Goal: Task Accomplishment & Management: Use online tool/utility

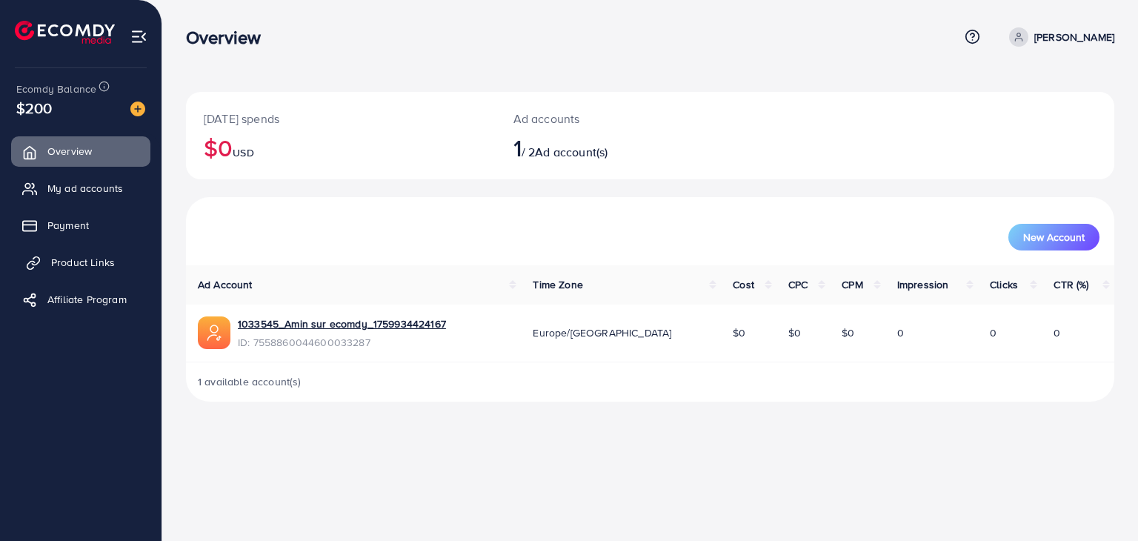
click at [110, 267] on span "Product Links" at bounding box center [83, 262] width 64 height 15
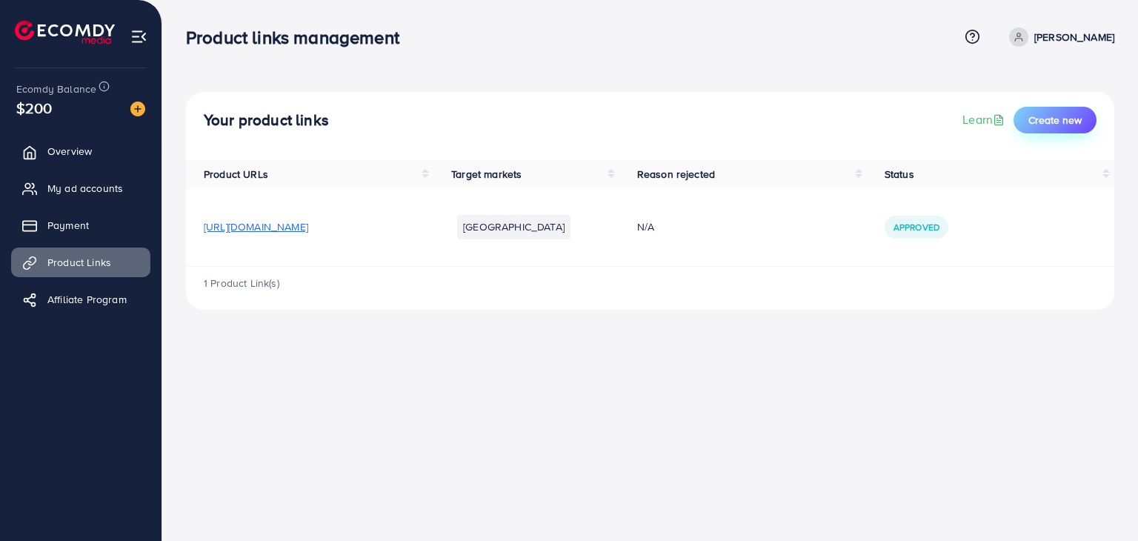
click at [1052, 126] on span "Create new" at bounding box center [1055, 120] width 53 height 15
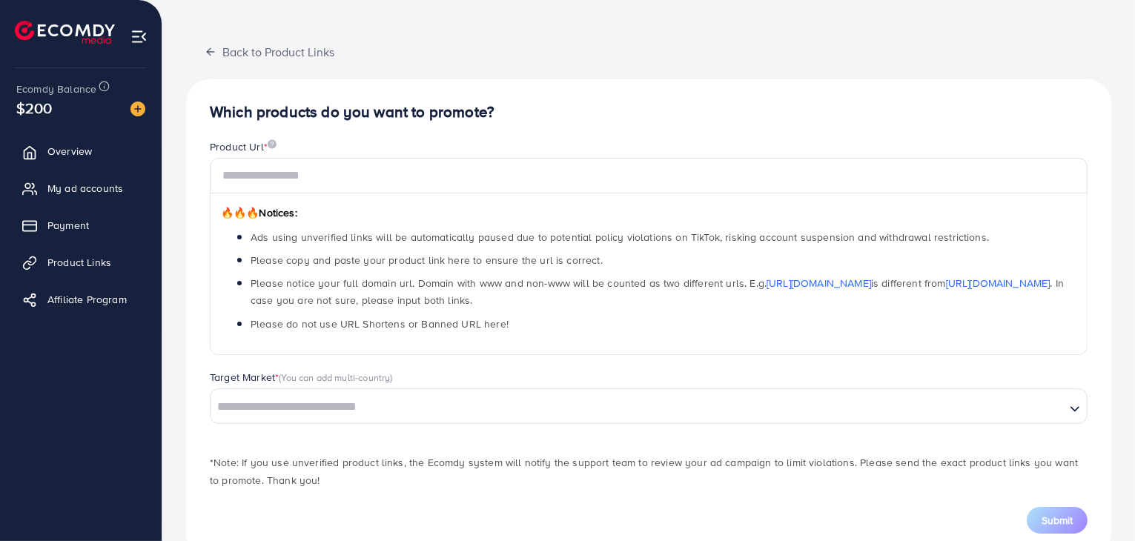
scroll to position [95, 0]
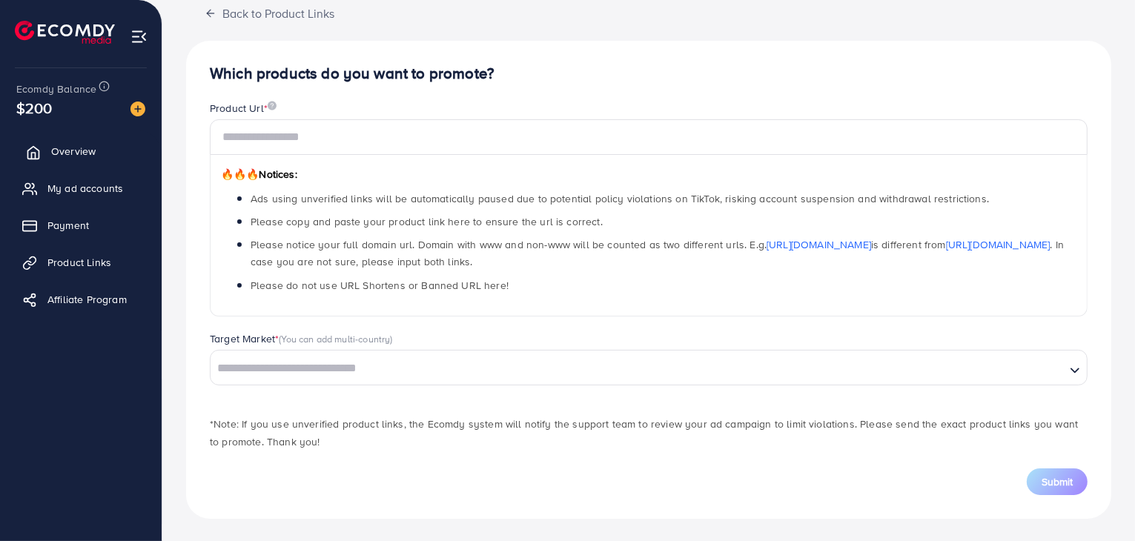
click at [80, 158] on span "Overview" at bounding box center [73, 151] width 44 height 15
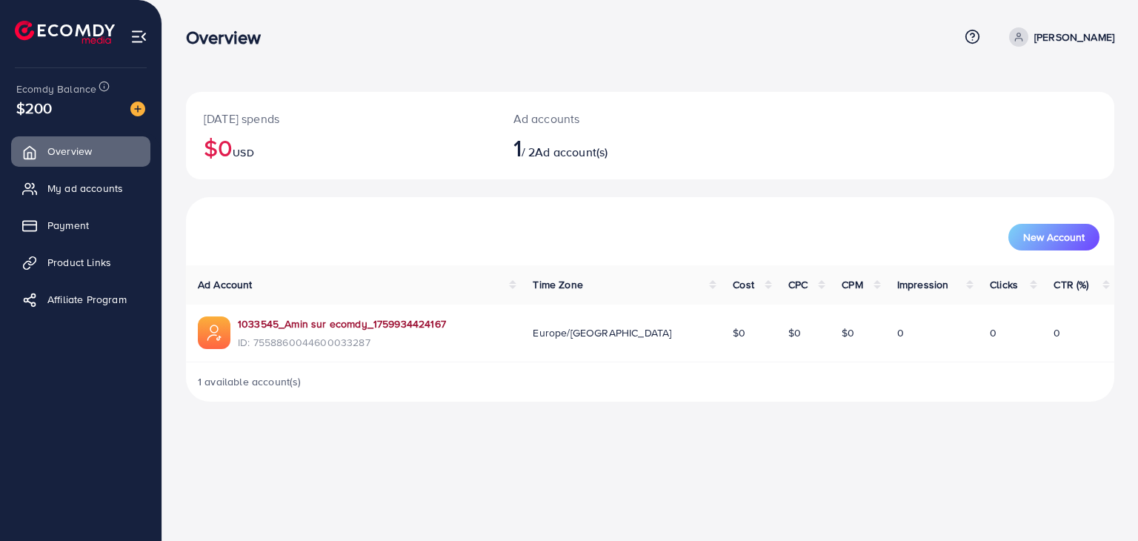
click at [284, 318] on link "1033545_Amin sur ecomdy_1759934424167" at bounding box center [342, 323] width 208 height 15
